Goal: Check status: Check status

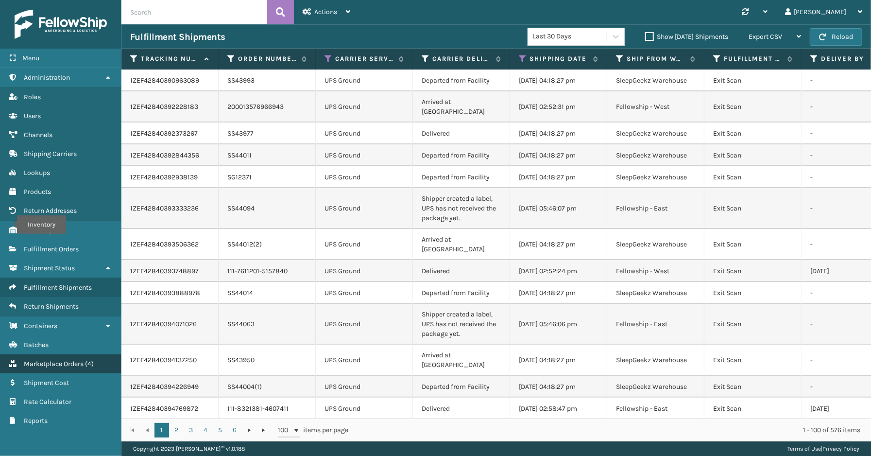
click at [66, 359] on span "Marketplace Orders" at bounding box center [54, 363] width 60 height 8
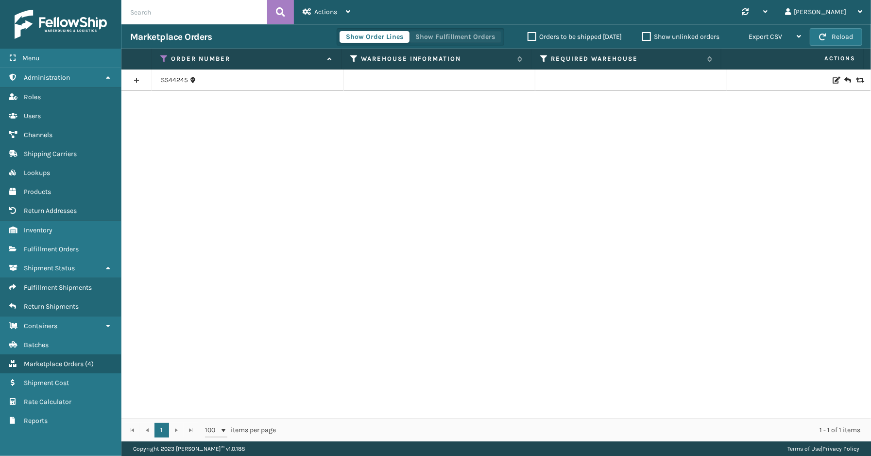
click at [441, 40] on button "Show Fulfillment Orders" at bounding box center [455, 37] width 92 height 12
click at [132, 79] on link at bounding box center [136, 80] width 30 height 16
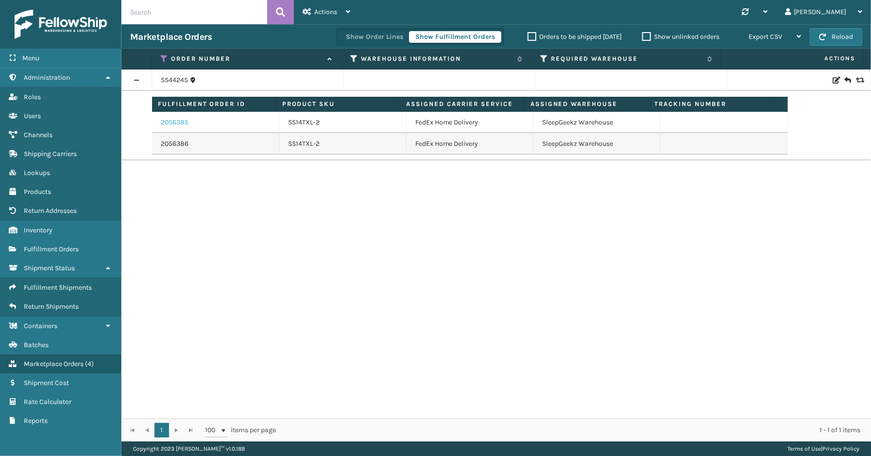
click at [176, 120] on link "2056385" at bounding box center [175, 123] width 28 height 10
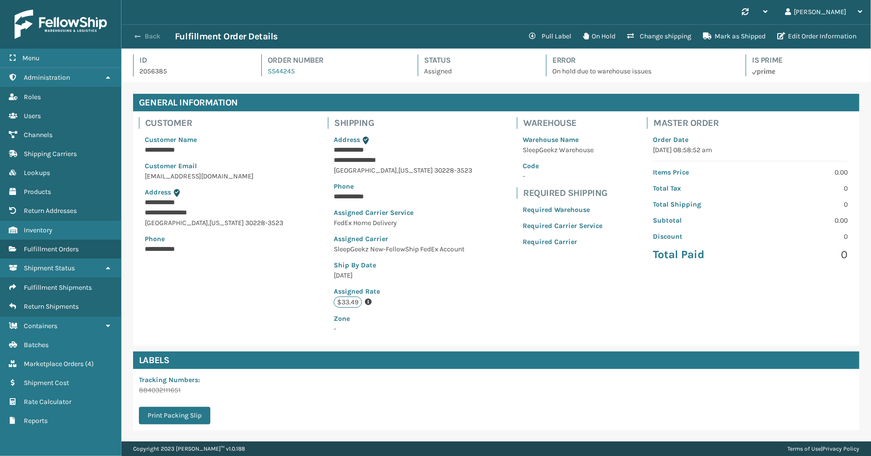
click at [149, 35] on button "Back" at bounding box center [152, 36] width 45 height 9
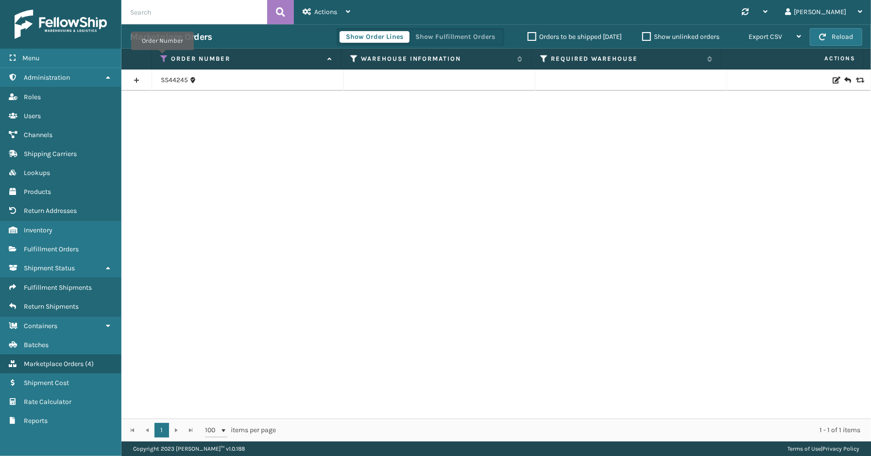
click at [168, 55] on div "Order Number" at bounding box center [247, 58] width 172 height 9
click at [438, 37] on button "Show Fulfillment Orders" at bounding box center [455, 37] width 92 height 12
click at [164, 59] on icon at bounding box center [165, 58] width 8 height 9
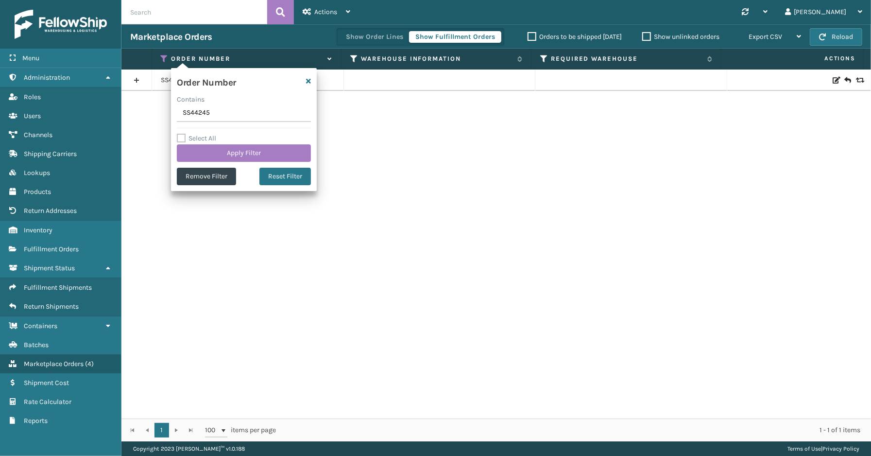
drag, startPoint x: 225, startPoint y: 109, endPoint x: 154, endPoint y: 122, distance: 72.0
click at [139, 122] on section "Marketplace Orders Show Order Lines Show Fulfillment Orders Orders to be shippe…" at bounding box center [496, 232] width 750 height 417
type input "114-1580832-7805056"
click at [228, 149] on button "Apply Filter" at bounding box center [244, 152] width 134 height 17
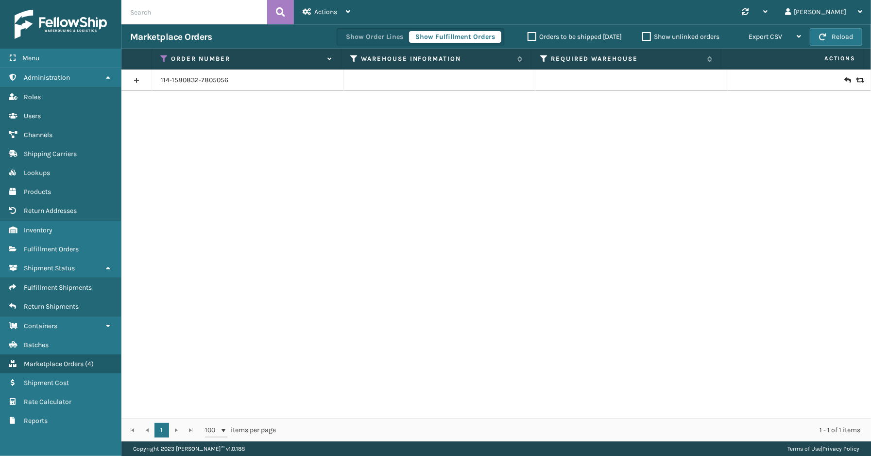
click at [141, 82] on link at bounding box center [136, 80] width 30 height 16
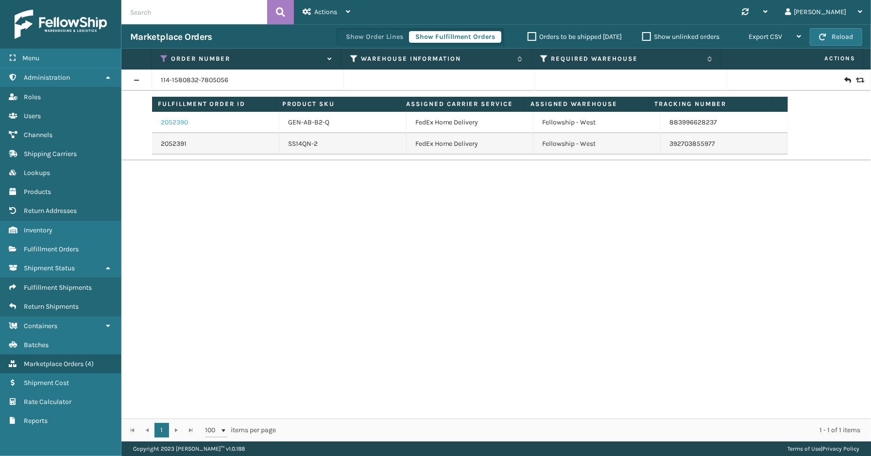
click at [180, 119] on link "2052390" at bounding box center [174, 123] width 27 height 10
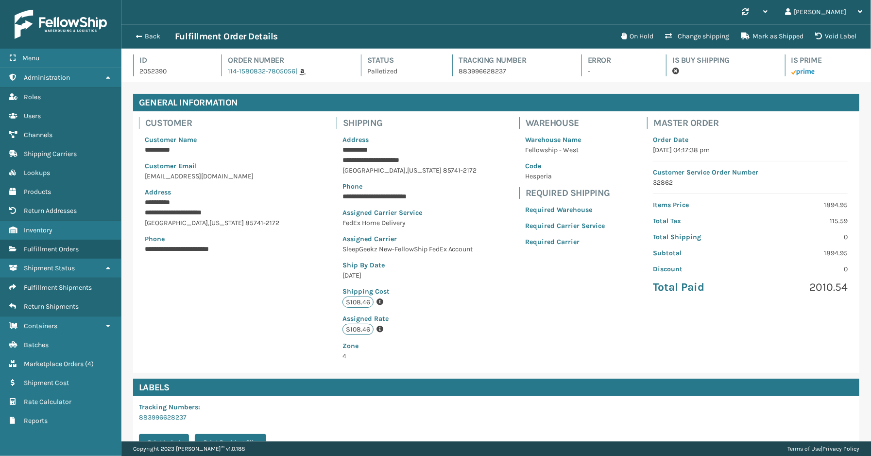
scroll to position [23, 750]
click at [158, 36] on button "Back" at bounding box center [152, 36] width 45 height 9
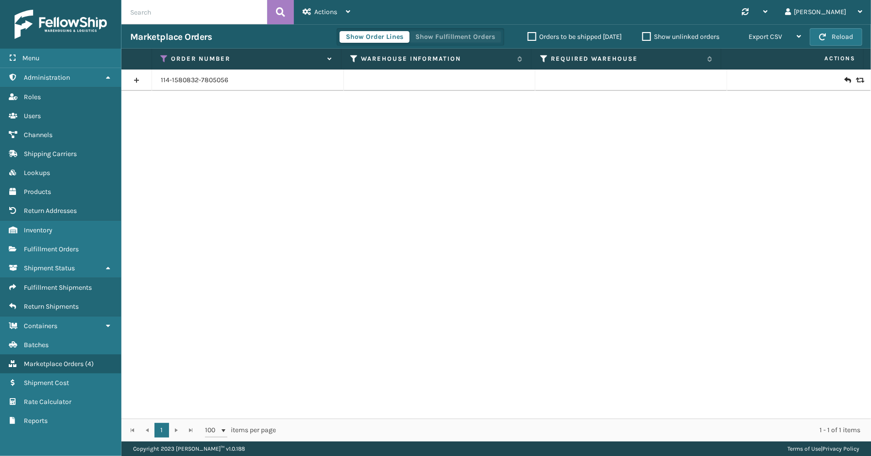
click at [435, 36] on button "Show Fulfillment Orders" at bounding box center [455, 37] width 92 height 12
drag, startPoint x: 141, startPoint y: 81, endPoint x: 299, endPoint y: 137, distance: 167.9
click at [141, 82] on link at bounding box center [136, 80] width 30 height 16
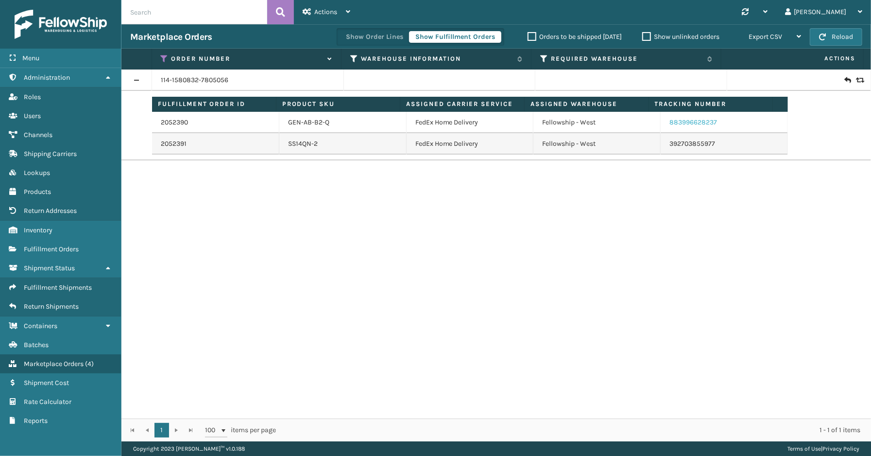
click at [691, 124] on link "883996628237" at bounding box center [693, 122] width 48 height 8
click at [680, 144] on link "392703855977" at bounding box center [692, 143] width 46 height 8
click at [453, 34] on button "Show Fulfillment Orders" at bounding box center [455, 37] width 92 height 12
click at [162, 57] on icon at bounding box center [165, 58] width 8 height 9
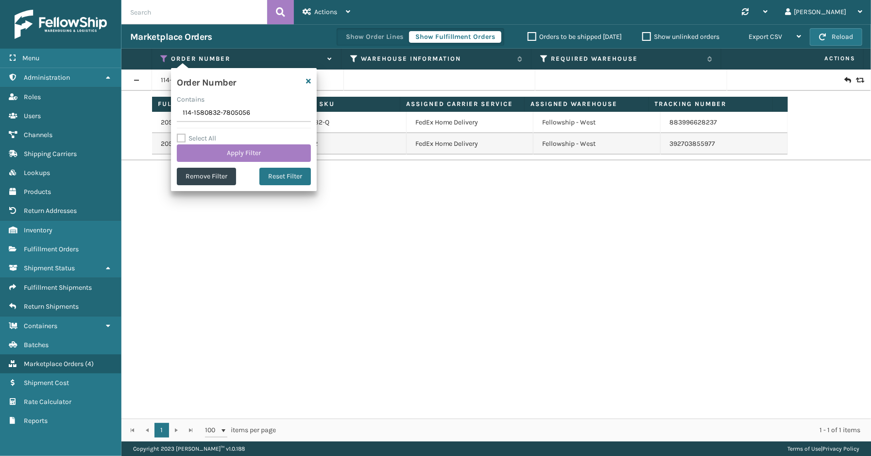
drag, startPoint x: 256, startPoint y: 118, endPoint x: 147, endPoint y: 116, distance: 109.3
click at [143, 116] on section "Marketplace Orders Show Order Lines Show Fulfillment Orders Orders to be shippe…" at bounding box center [496, 232] width 750 height 417
type input "SS44207"
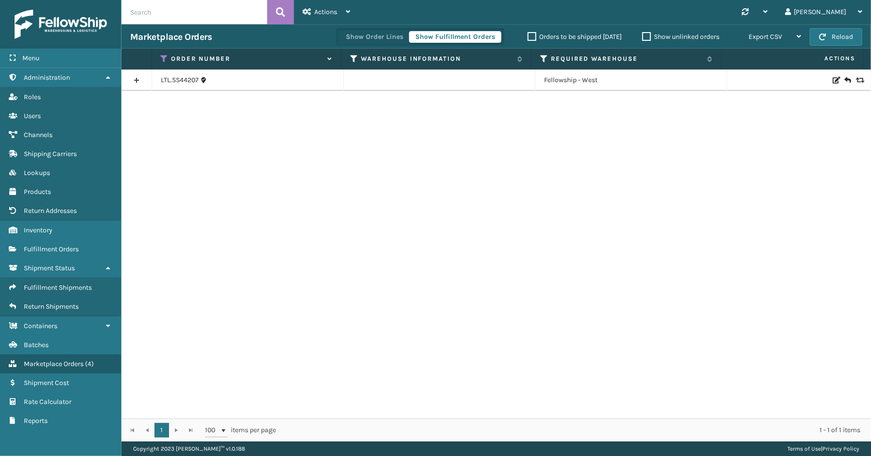
click at [139, 78] on link at bounding box center [136, 80] width 30 height 16
